Goal: Task Accomplishment & Management: Manage account settings

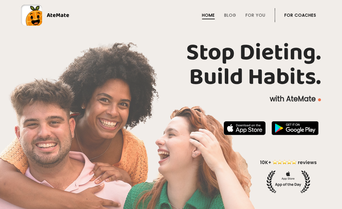
click at [302, 16] on link "For Coaches" at bounding box center [300, 15] width 32 height 5
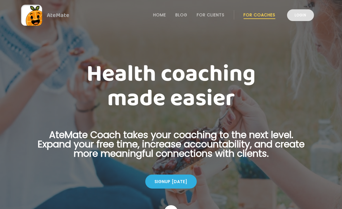
click at [300, 17] on link "Login" at bounding box center [300, 15] width 27 height 12
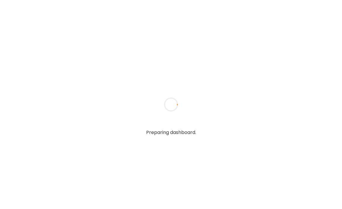
type textarea "**********"
type input "**********"
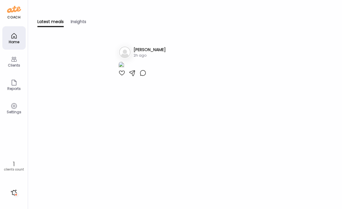
click at [48, 19] on div "Latest meals" at bounding box center [50, 23] width 26 height 8
click at [12, 63] on div "Clients" at bounding box center [14, 65] width 21 height 4
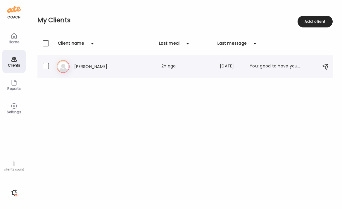
click at [93, 64] on h3 "Elizabeth Sandell" at bounding box center [99, 66] width 51 height 7
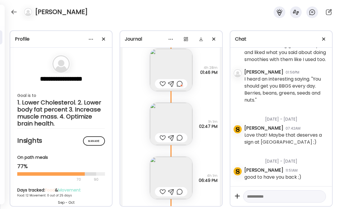
scroll to position [3057, 0]
click at [177, 64] on img at bounding box center [171, 69] width 42 height 42
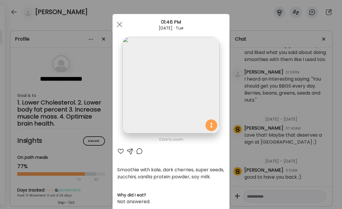
scroll to position [0, 0]
click at [119, 25] on div at bounding box center [120, 25] width 12 height 12
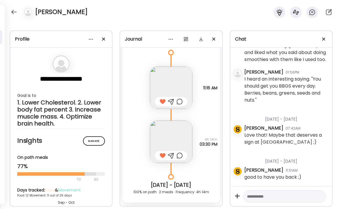
scroll to position [3290, 0]
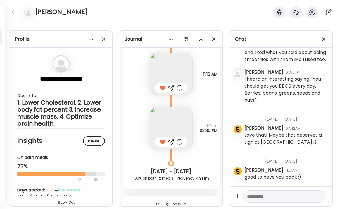
click at [170, 74] on img at bounding box center [171, 74] width 42 height 42
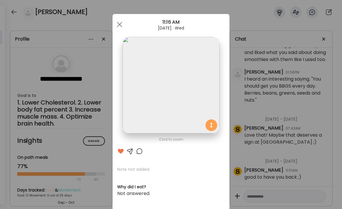
scroll to position [0, 0]
click at [119, 21] on div at bounding box center [120, 25] width 12 height 12
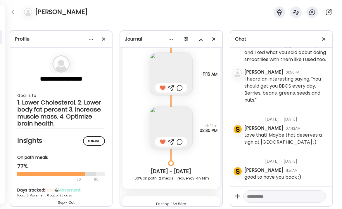
click at [171, 126] on img at bounding box center [171, 128] width 42 height 42
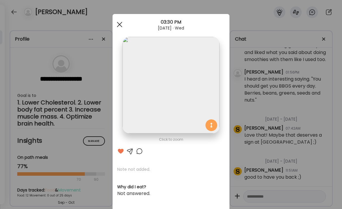
click at [118, 23] on div at bounding box center [120, 25] width 12 height 12
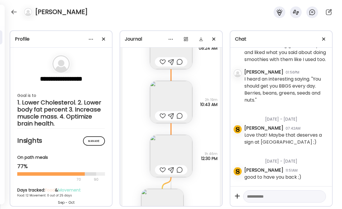
scroll to position [3499, 0]
click at [184, 90] on img at bounding box center [171, 101] width 42 height 42
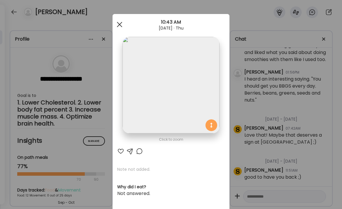
click at [119, 25] on span at bounding box center [119, 24] width 5 height 5
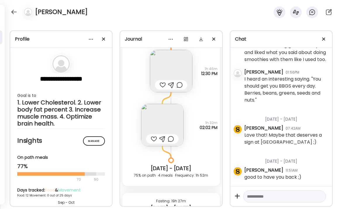
scroll to position [3584, 0]
click at [165, 126] on img at bounding box center [162, 124] width 42 height 42
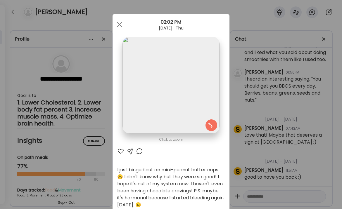
scroll to position [0, 0]
click at [117, 24] on div at bounding box center [120, 25] width 12 height 12
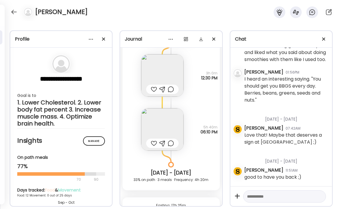
scroll to position [3815, 0]
click at [165, 128] on img at bounding box center [162, 130] width 42 height 42
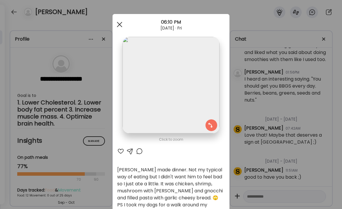
scroll to position [0, 0]
click at [121, 24] on div at bounding box center [120, 25] width 12 height 12
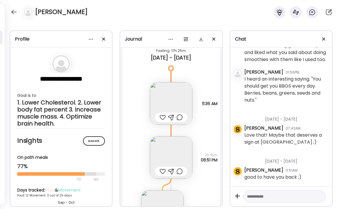
scroll to position [3976, 0]
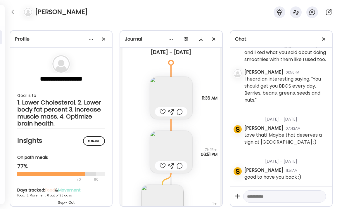
click at [177, 91] on img at bounding box center [171, 98] width 42 height 42
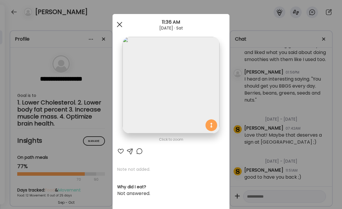
scroll to position [0, 0]
click at [119, 25] on span at bounding box center [119, 24] width 5 height 5
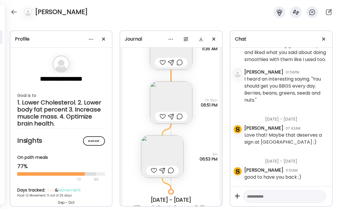
scroll to position [4052, 0]
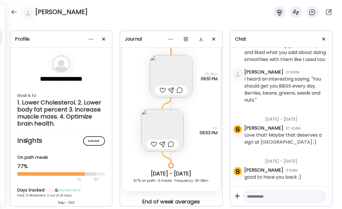
click at [165, 127] on img at bounding box center [162, 130] width 42 height 42
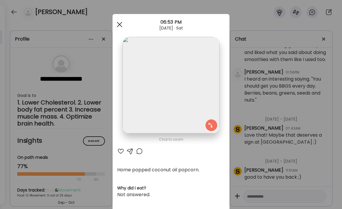
click at [120, 21] on div at bounding box center [120, 25] width 12 height 12
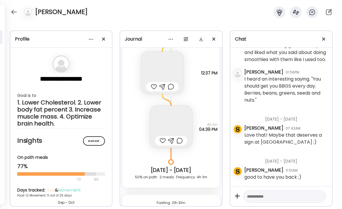
scroll to position [4276, 0]
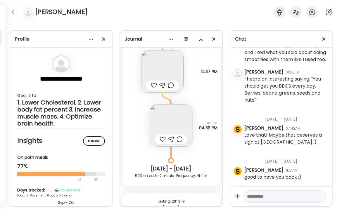
click at [166, 121] on img at bounding box center [171, 125] width 42 height 42
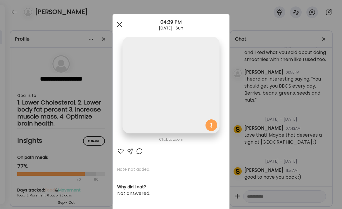
scroll to position [0, 0]
click at [121, 21] on div at bounding box center [120, 25] width 12 height 12
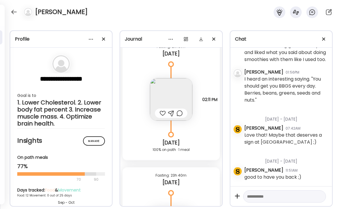
scroll to position [4432, 0]
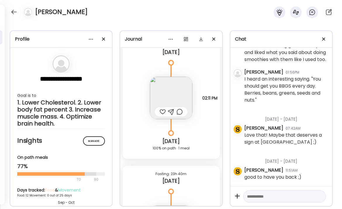
click at [174, 97] on img at bounding box center [171, 98] width 42 height 42
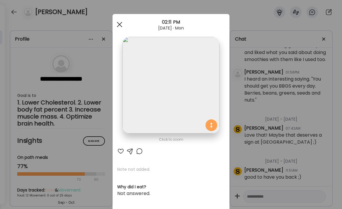
click at [119, 22] on div at bounding box center [120, 25] width 12 height 12
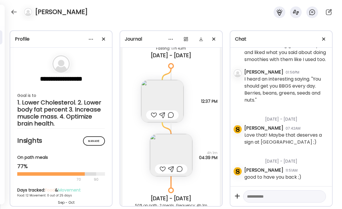
scroll to position [4248, 0]
